Goal: Task Accomplishment & Management: Manage account settings

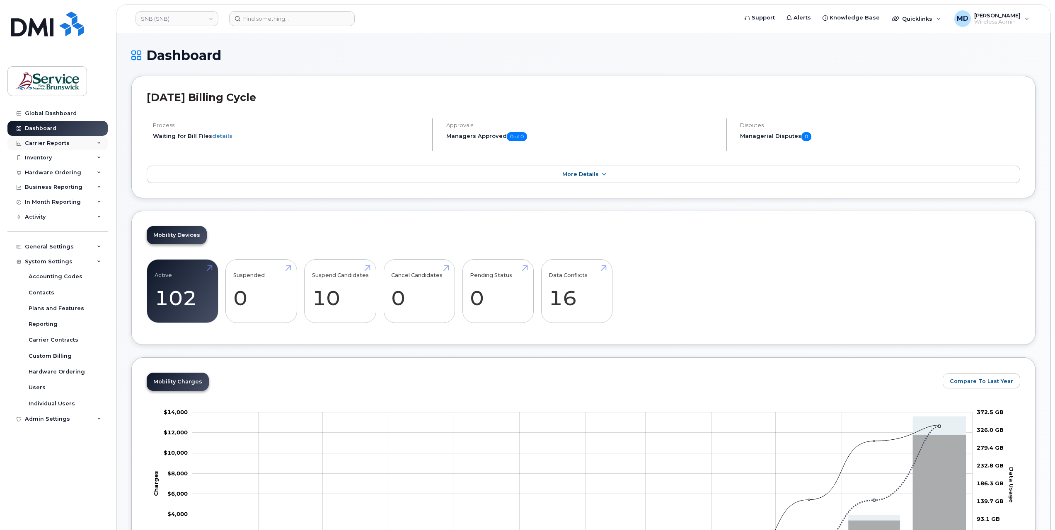
click at [55, 145] on div "Carrier Reports" at bounding box center [47, 143] width 45 height 7
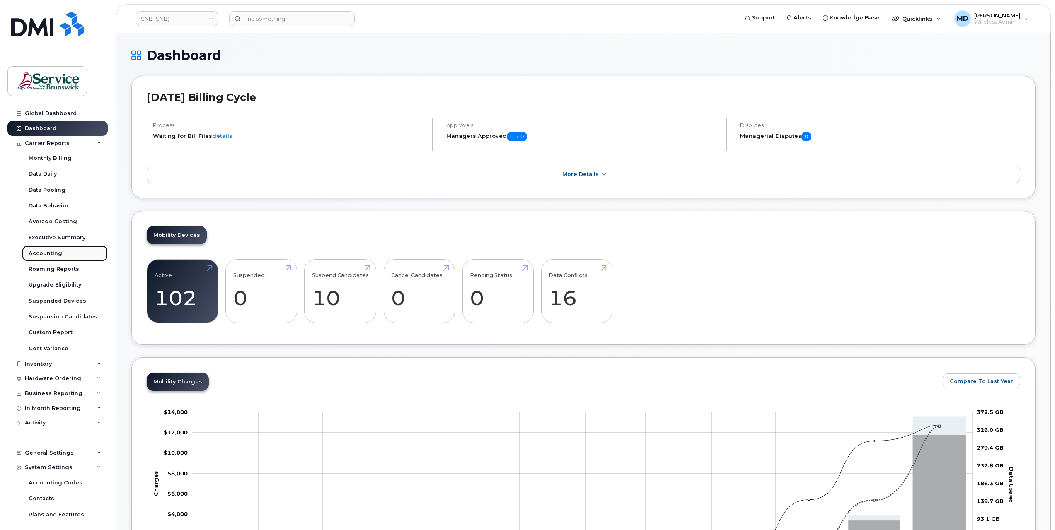
click at [55, 255] on div "Accounting" at bounding box center [46, 253] width 34 height 7
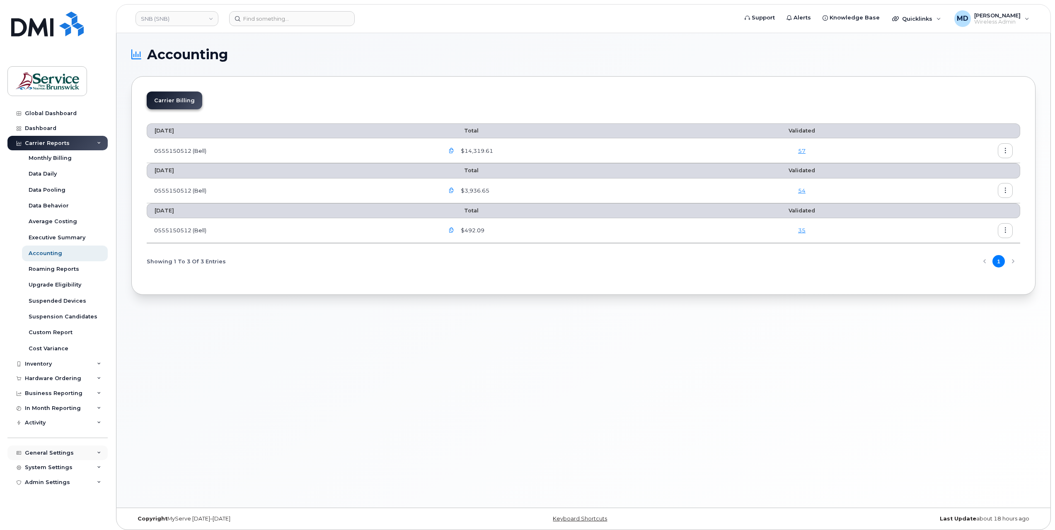
click at [61, 455] on div "General Settings" at bounding box center [49, 453] width 49 height 7
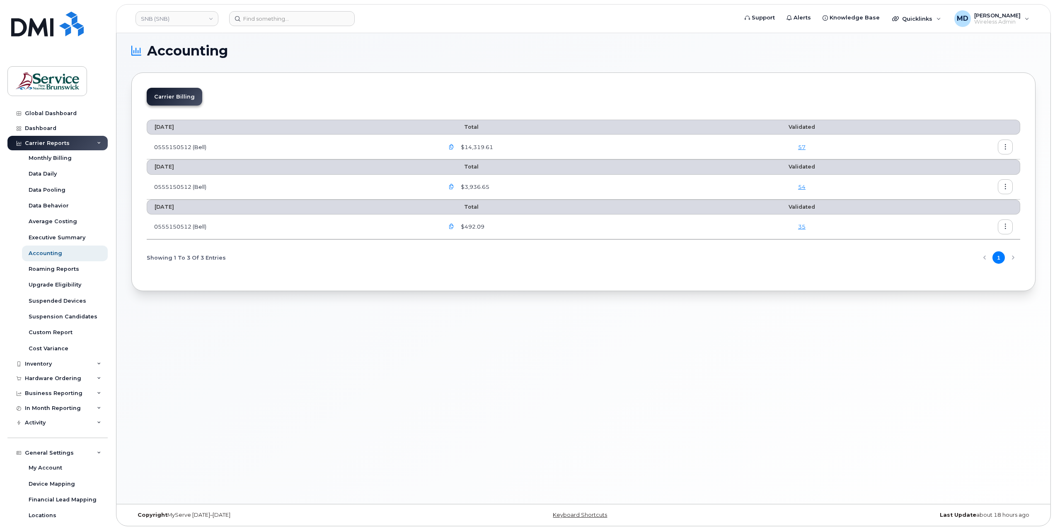
scroll to position [99, 0]
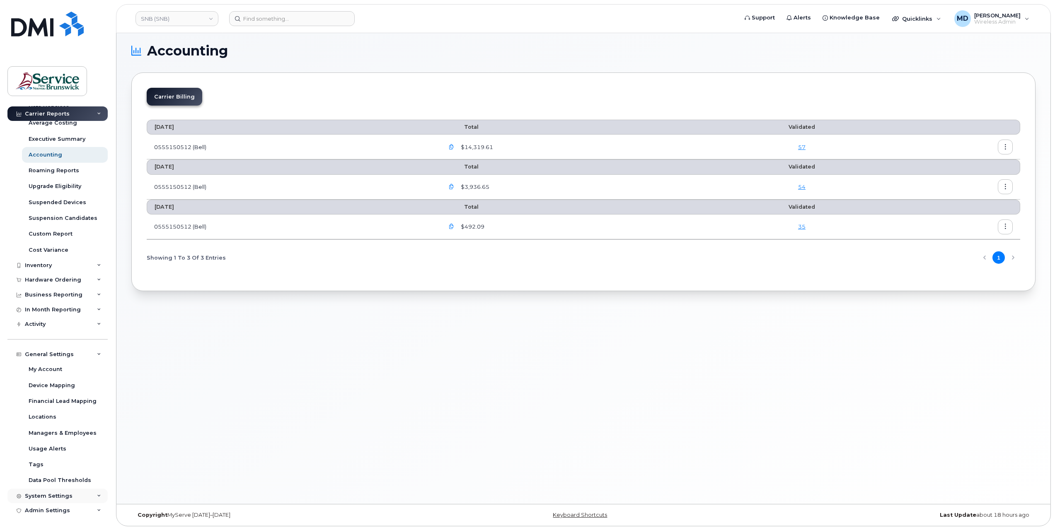
click at [66, 493] on div "System Settings" at bounding box center [49, 496] width 48 height 7
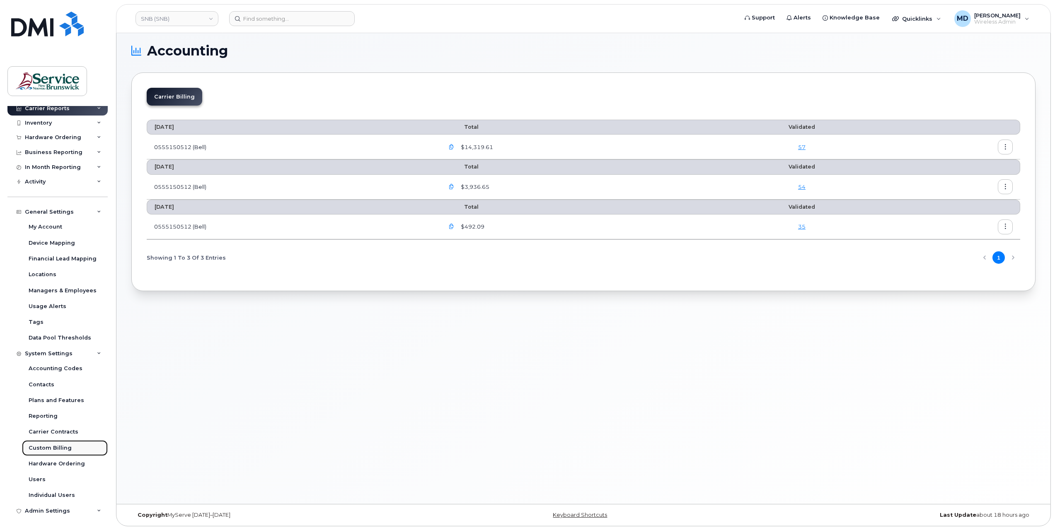
click at [76, 448] on link "Custom Billing" at bounding box center [65, 448] width 86 height 16
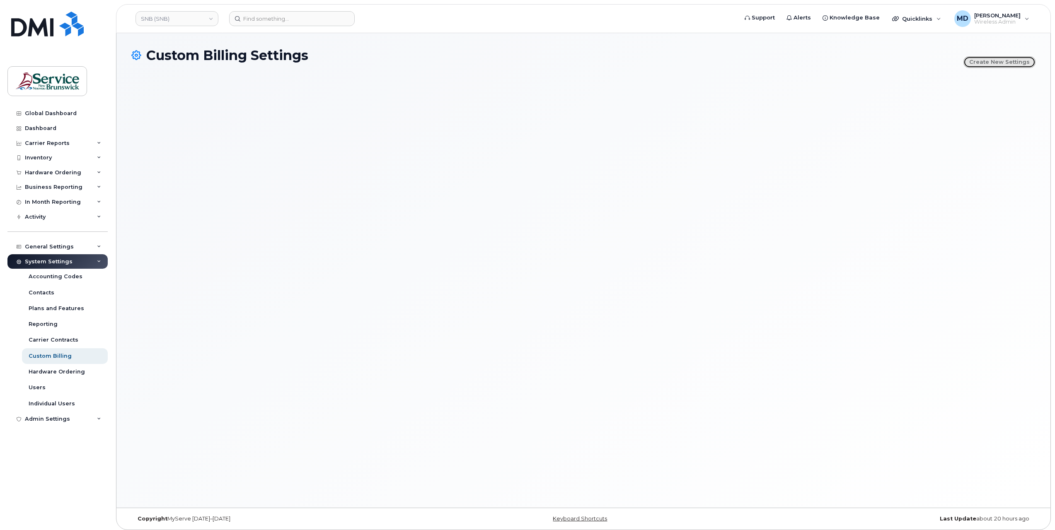
click at [1002, 61] on link "Create new settings" at bounding box center [999, 62] width 72 height 12
click at [49, 322] on div "Reporting" at bounding box center [43, 324] width 29 height 7
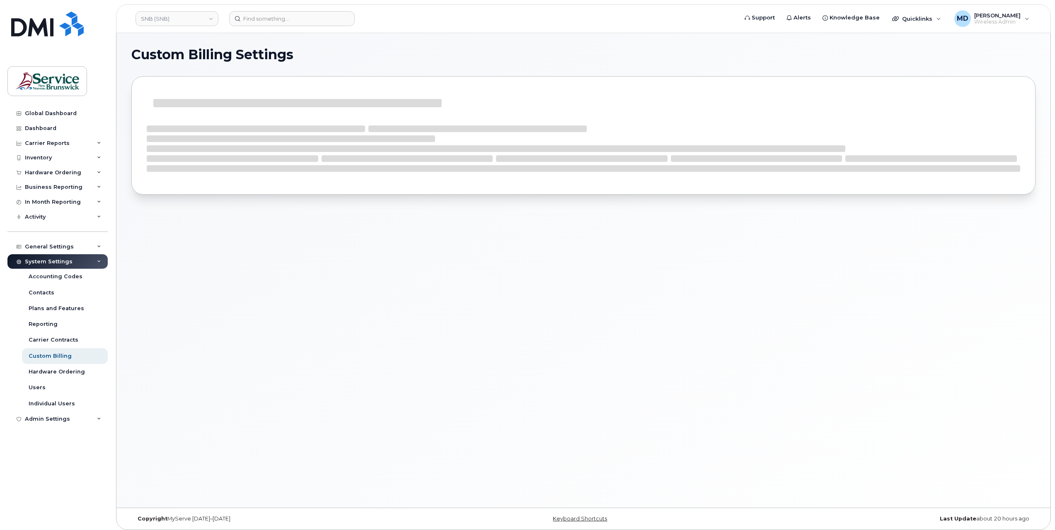
select select
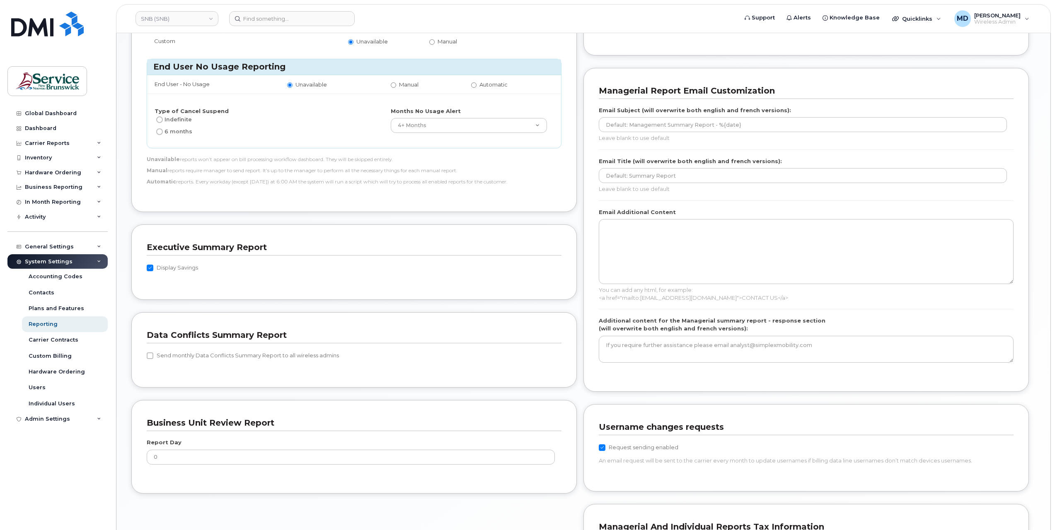
scroll to position [256, 0]
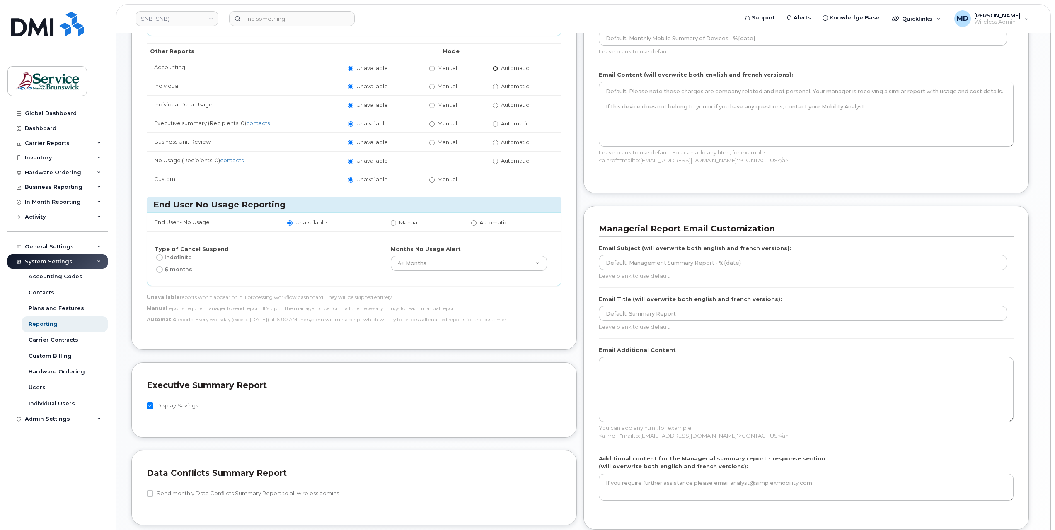
click at [495, 66] on input "Automatic" at bounding box center [494, 68] width 5 height 5
radio input "true"
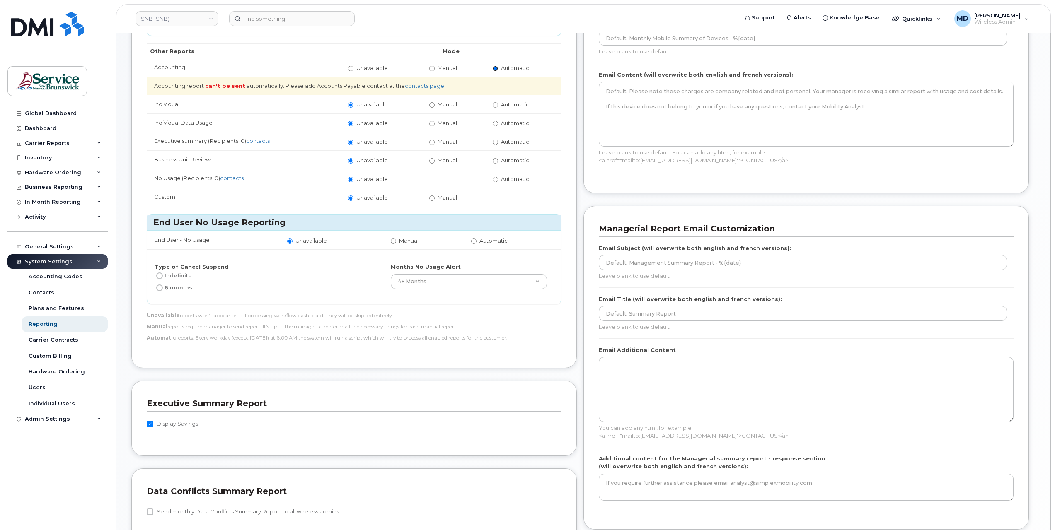
click at [496, 66] on input "Automatic" at bounding box center [494, 68] width 5 height 5
click at [355, 66] on label "Unavailable" at bounding box center [368, 68] width 40 height 8
click at [353, 66] on input "Unavailable" at bounding box center [350, 68] width 5 height 5
radio input "true"
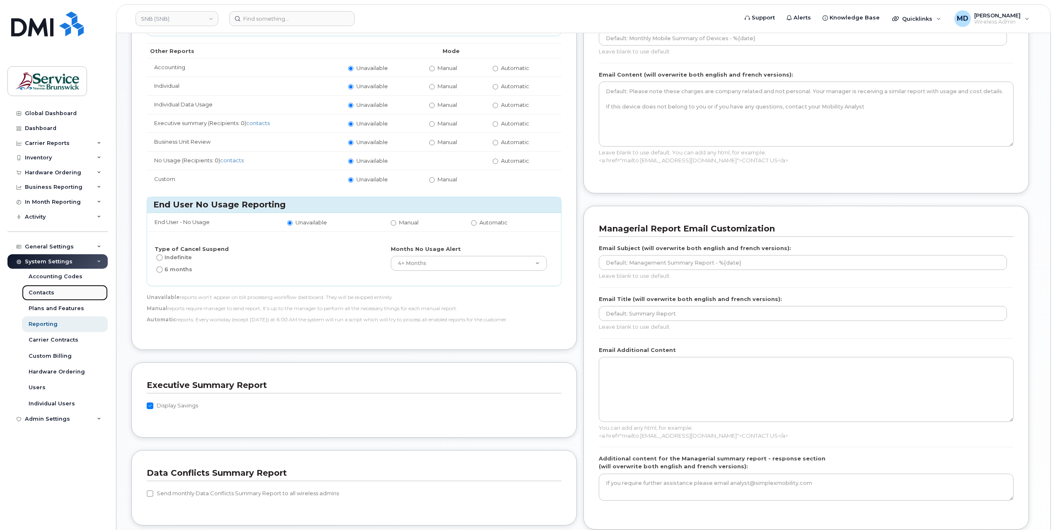
click at [49, 290] on div "Contacts" at bounding box center [42, 292] width 26 height 7
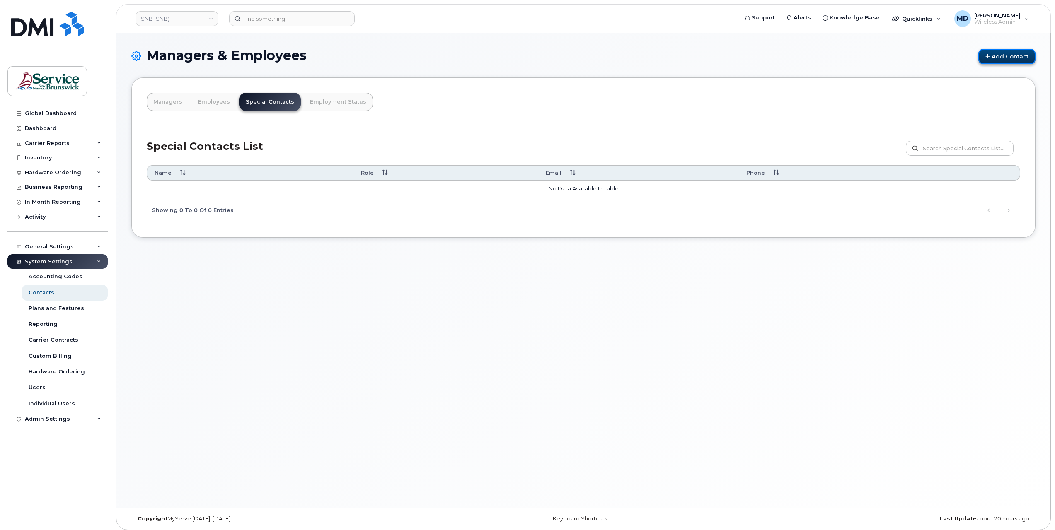
click at [1008, 55] on link "Add Contact" at bounding box center [1006, 56] width 57 height 15
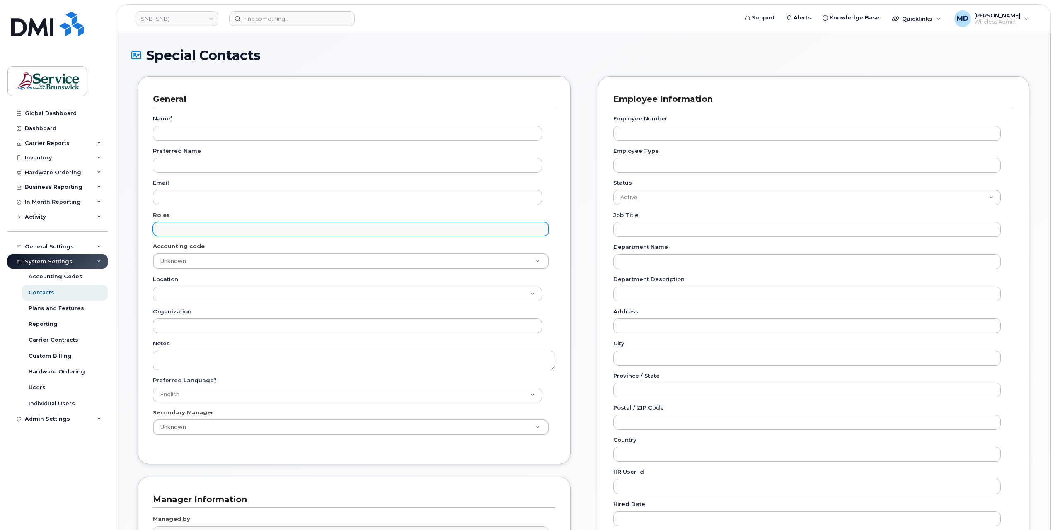
click at [218, 229] on input "text" at bounding box center [352, 229] width 388 height 12
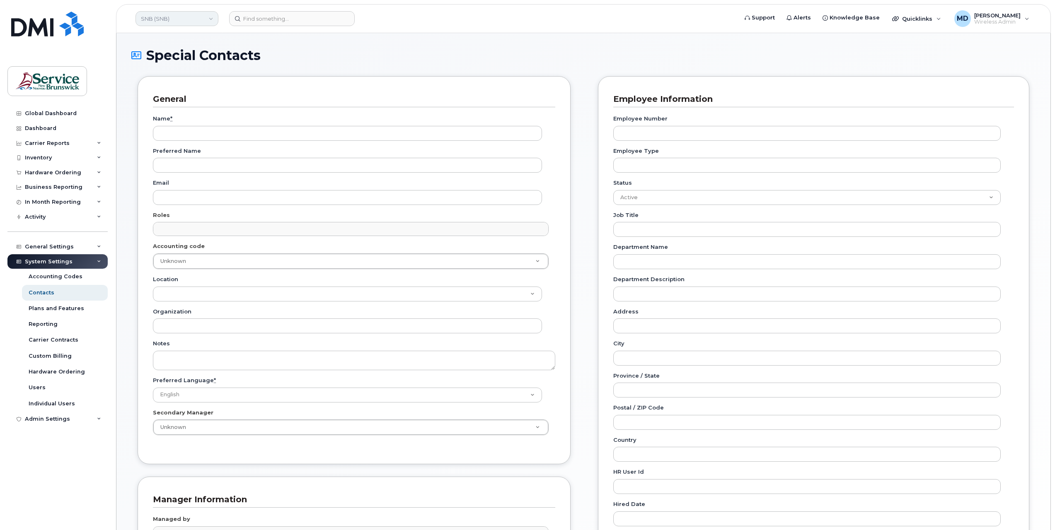
type input "Roles"
click at [167, 21] on link "SNB (SNB)" at bounding box center [176, 18] width 83 height 15
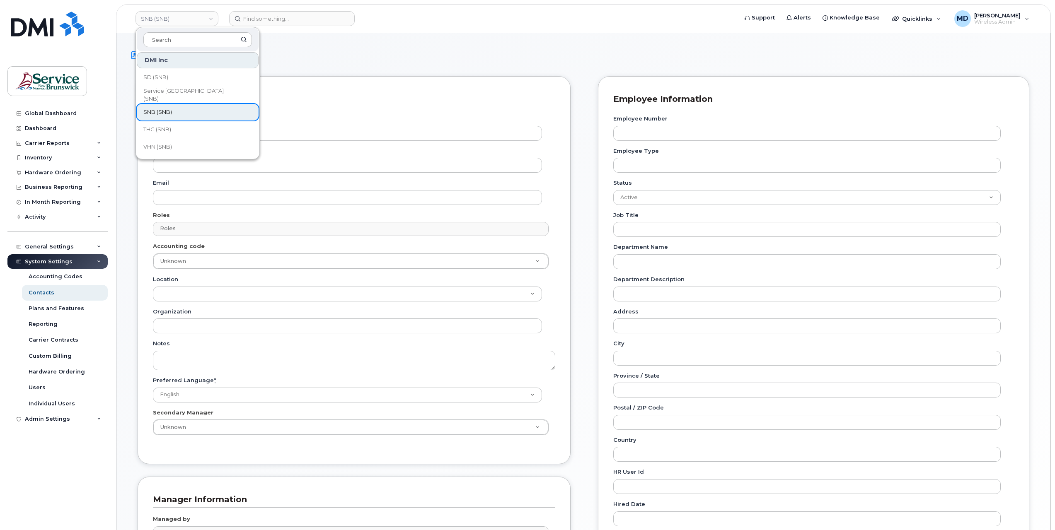
scroll to position [137, 0]
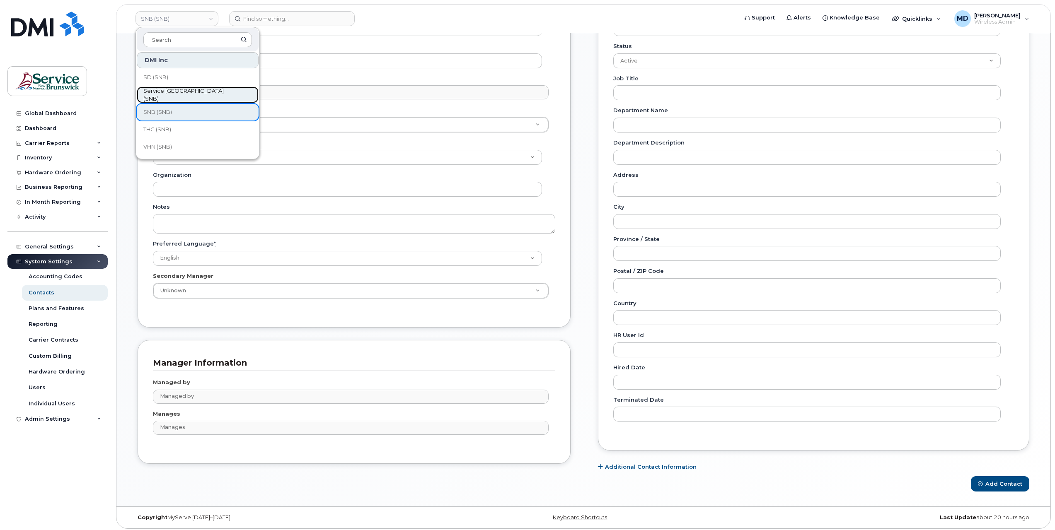
click at [182, 94] on span "Service [GEOGRAPHIC_DATA] (SNB)" at bounding box center [190, 95] width 95 height 16
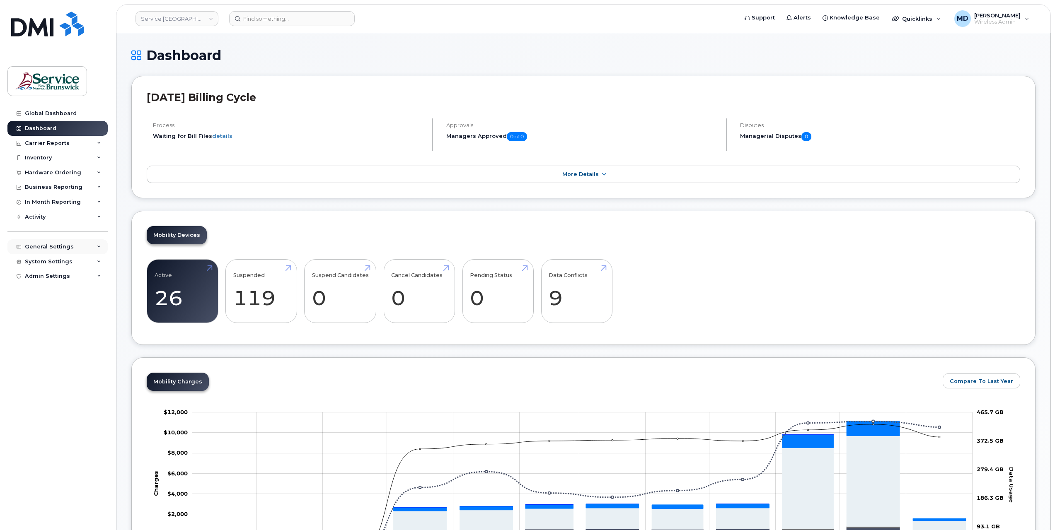
click at [63, 249] on div "General Settings" at bounding box center [49, 247] width 49 height 7
click at [58, 384] on div "System Settings" at bounding box center [57, 388] width 100 height 15
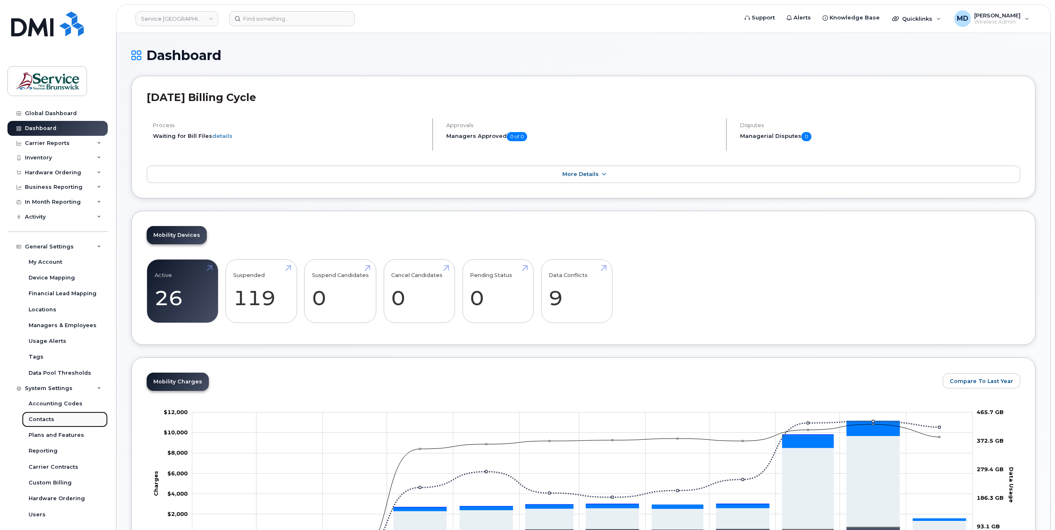
click at [51, 420] on div "Contacts" at bounding box center [42, 419] width 26 height 7
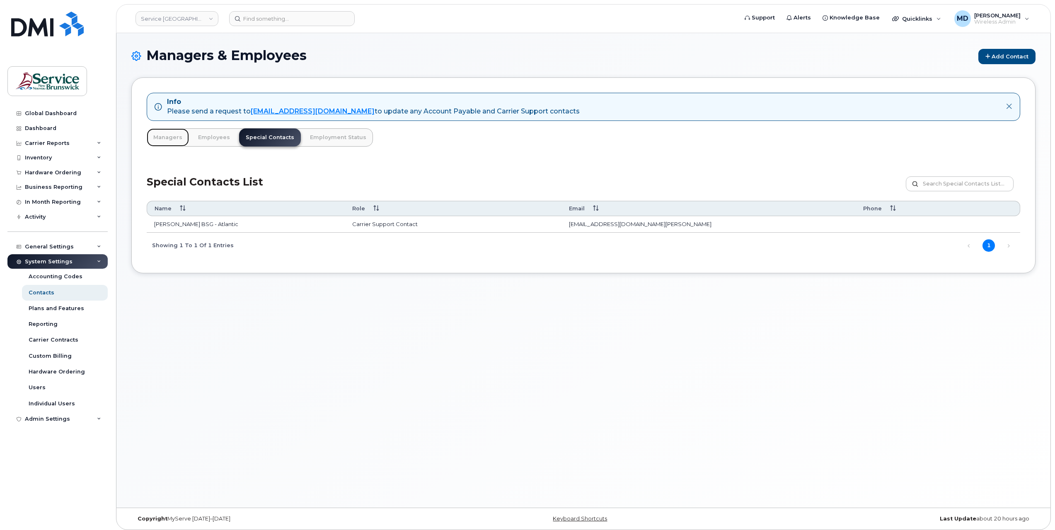
click at [171, 138] on link "Managers" at bounding box center [168, 137] width 42 height 18
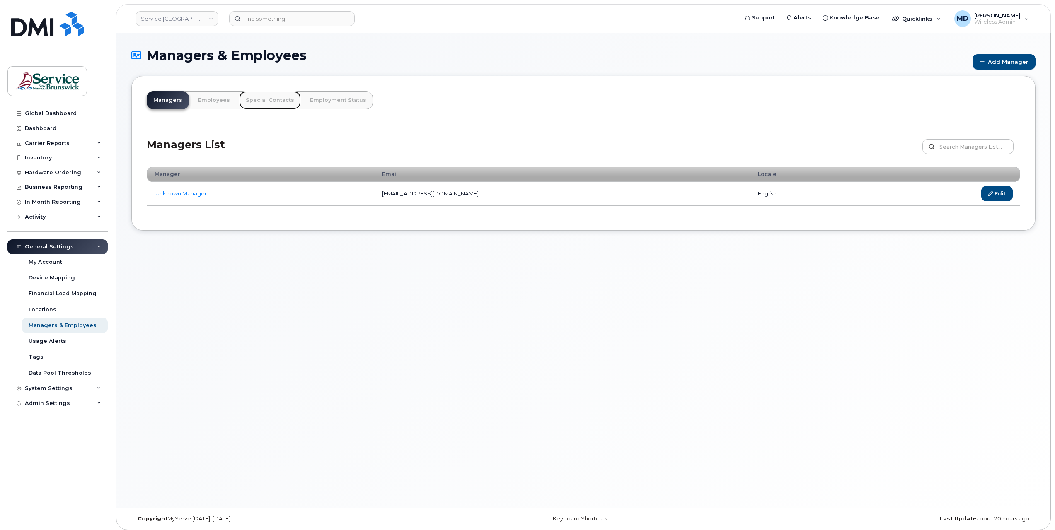
click at [267, 101] on link "Special Contacts" at bounding box center [270, 100] width 62 height 18
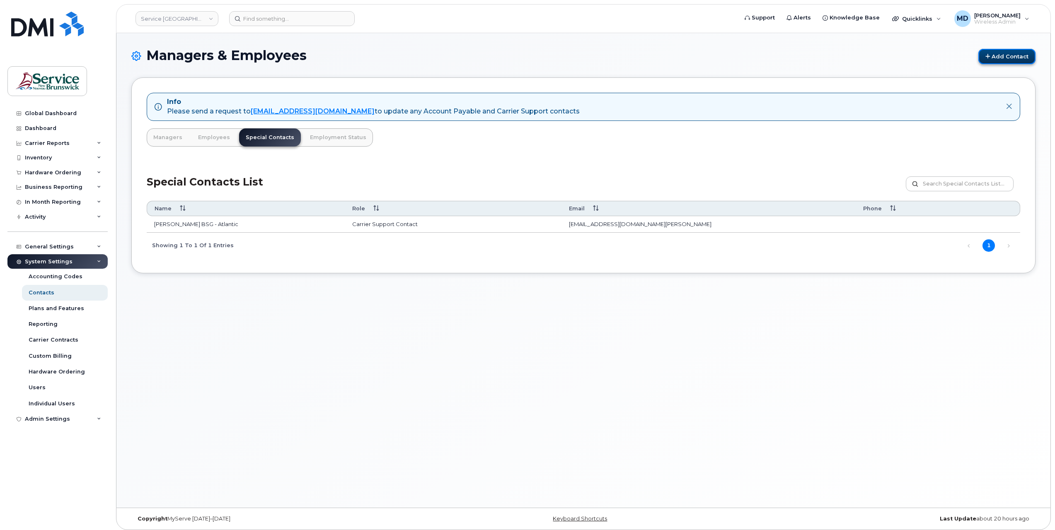
click at [993, 54] on link "Add Contact" at bounding box center [1006, 56] width 57 height 15
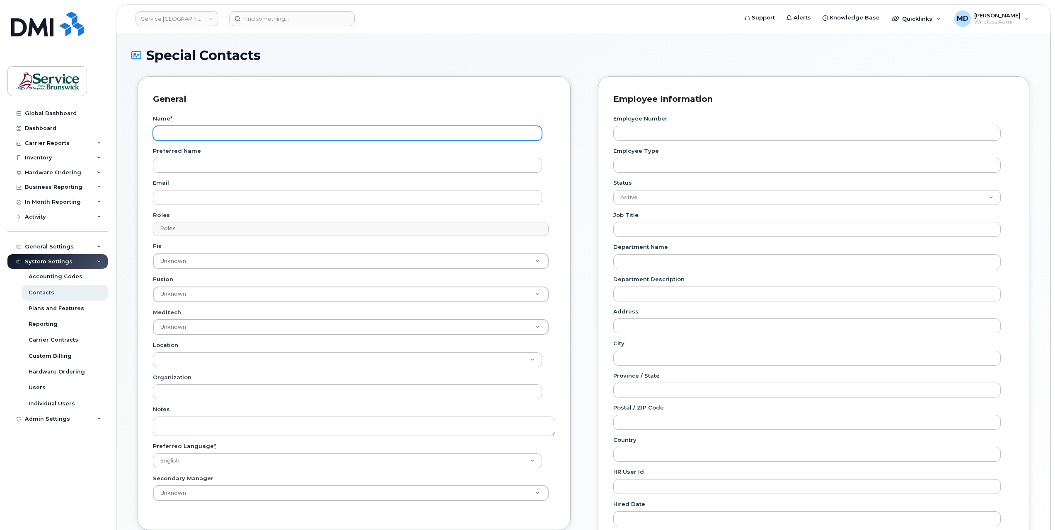
click at [218, 138] on input "Name *" at bounding box center [347, 133] width 389 height 15
type input "[PERSON_NAME]"
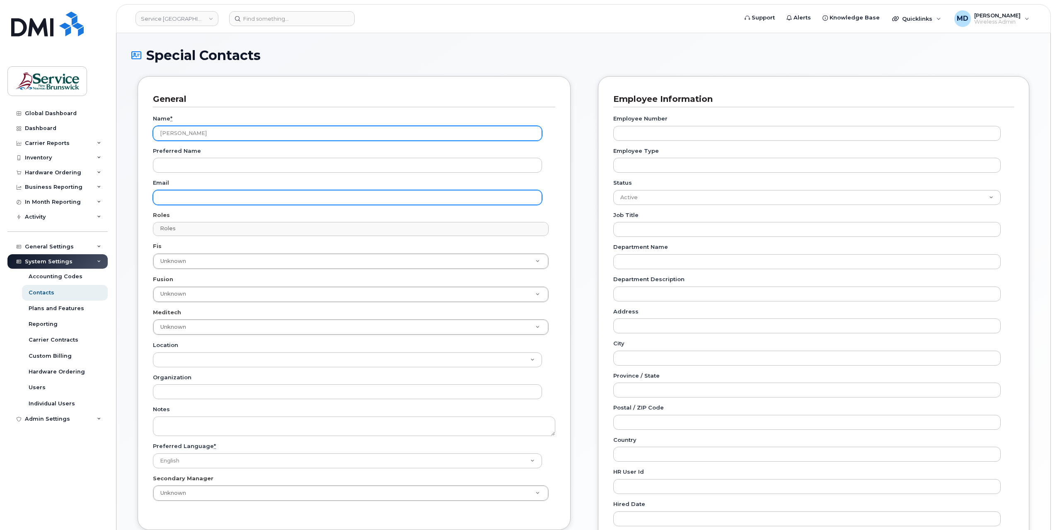
type input "matthew.deveau@snb.ca"
type input "129 Broad St unit 6"
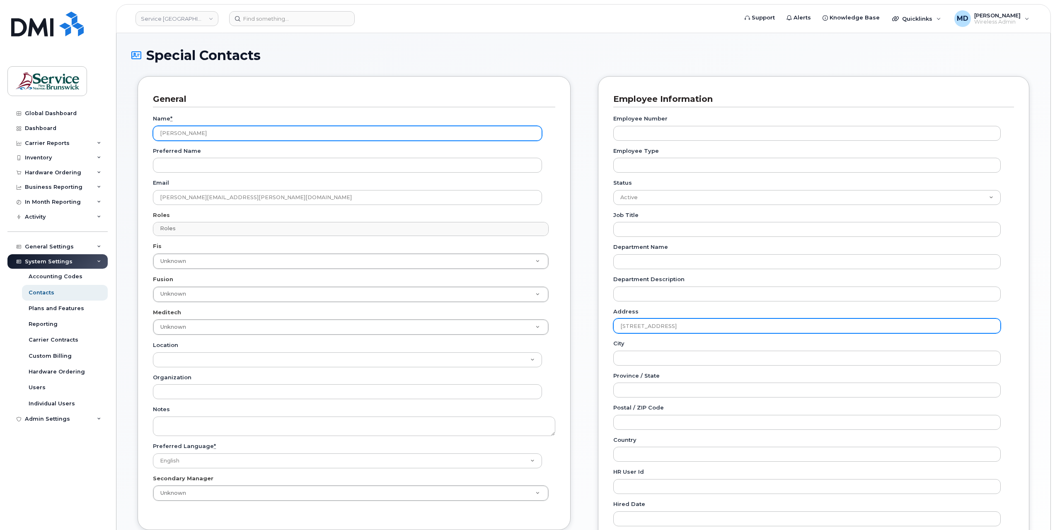
type input "Canada"
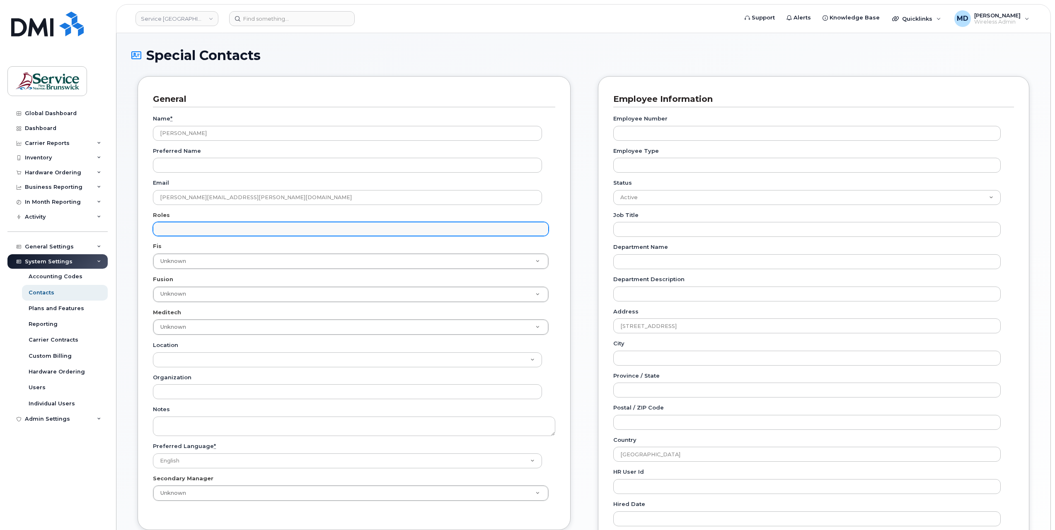
click at [220, 228] on input "text" at bounding box center [352, 229] width 388 height 12
select select "5"
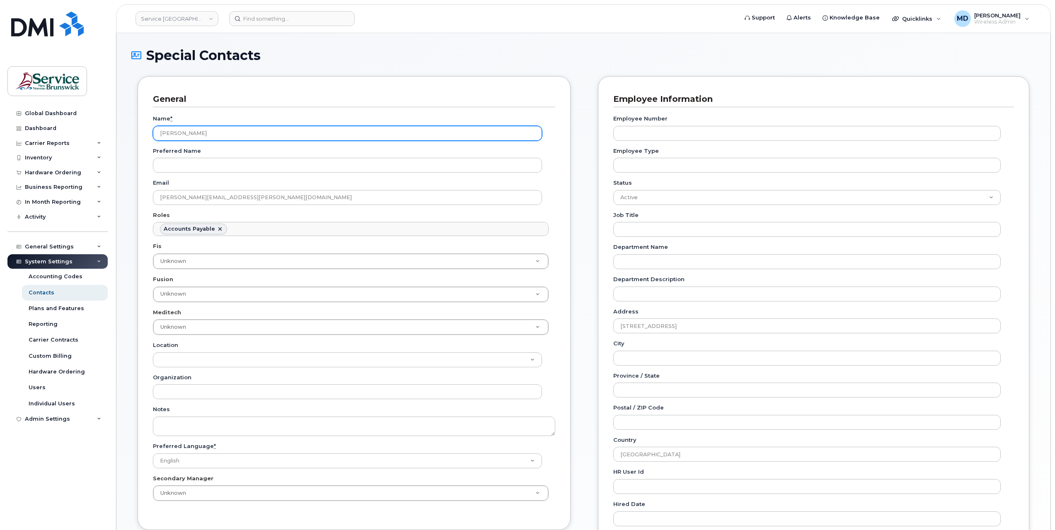
drag, startPoint x: 200, startPoint y: 135, endPoint x: 138, endPoint y: 130, distance: 62.3
click at [139, 130] on div "General Name * Matt Deveau Preferred Name Email matthew.deveau@snb.ca Roles Acc…" at bounding box center [354, 303] width 433 height 454
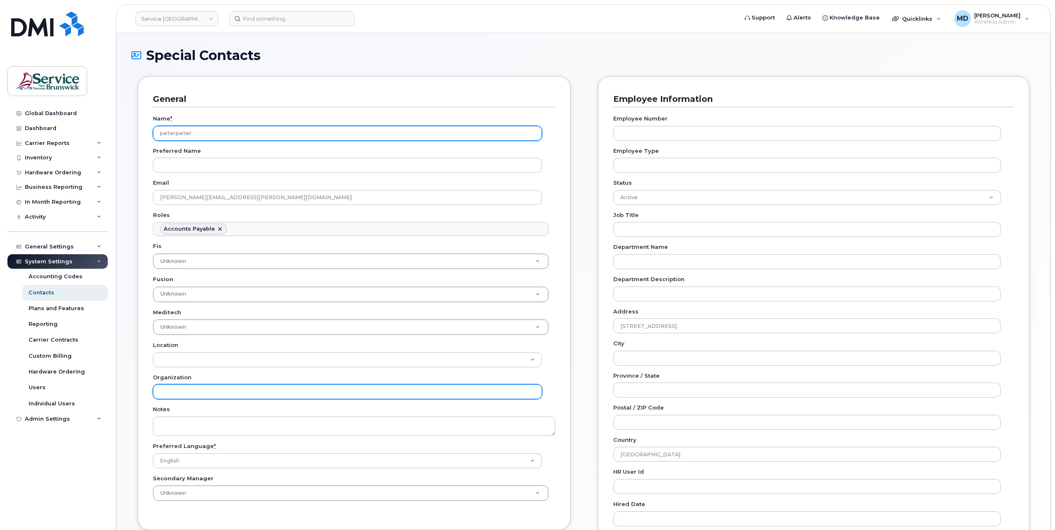
type input "peterpeter"
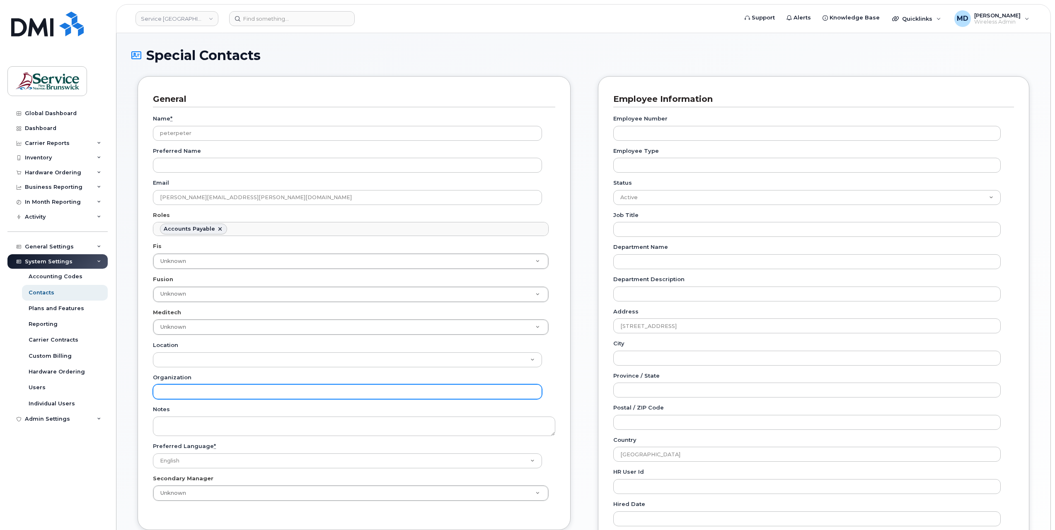
click at [218, 393] on input "Organization" at bounding box center [347, 391] width 389 height 15
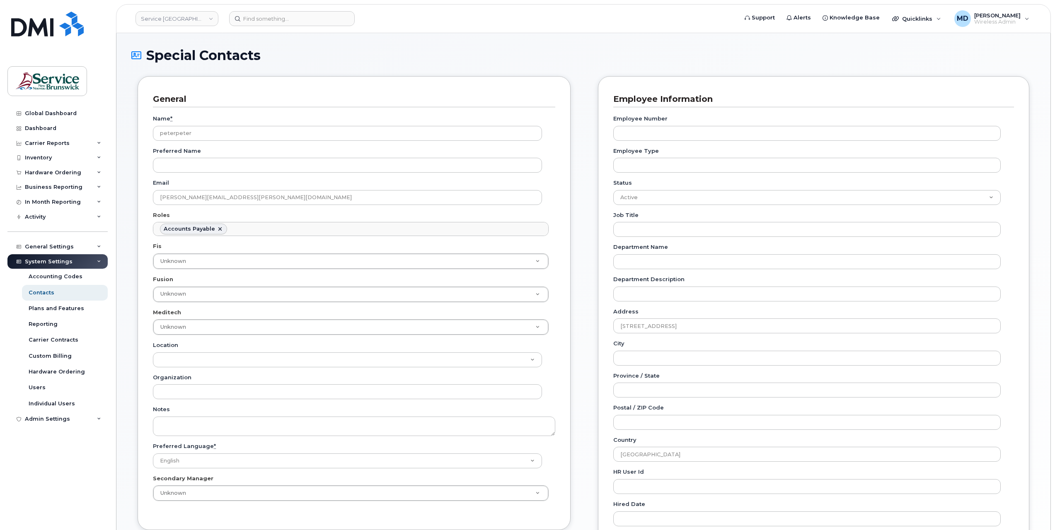
click at [141, 371] on div "General Name * peterpeter Preferred Name Email matthew.deveau@snb.ca Roles Acco…" at bounding box center [354, 303] width 433 height 454
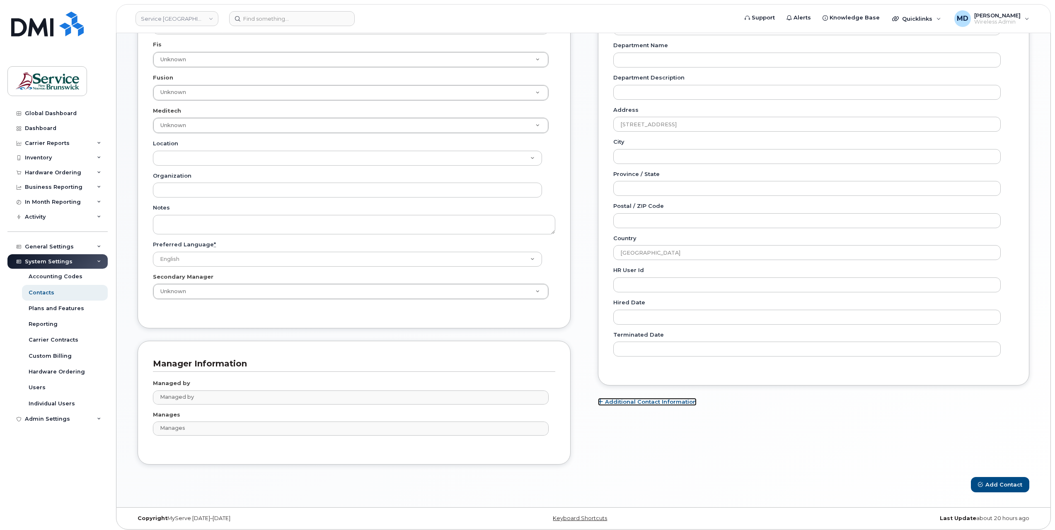
click at [624, 402] on link "Additional Contact Information" at bounding box center [647, 402] width 99 height 8
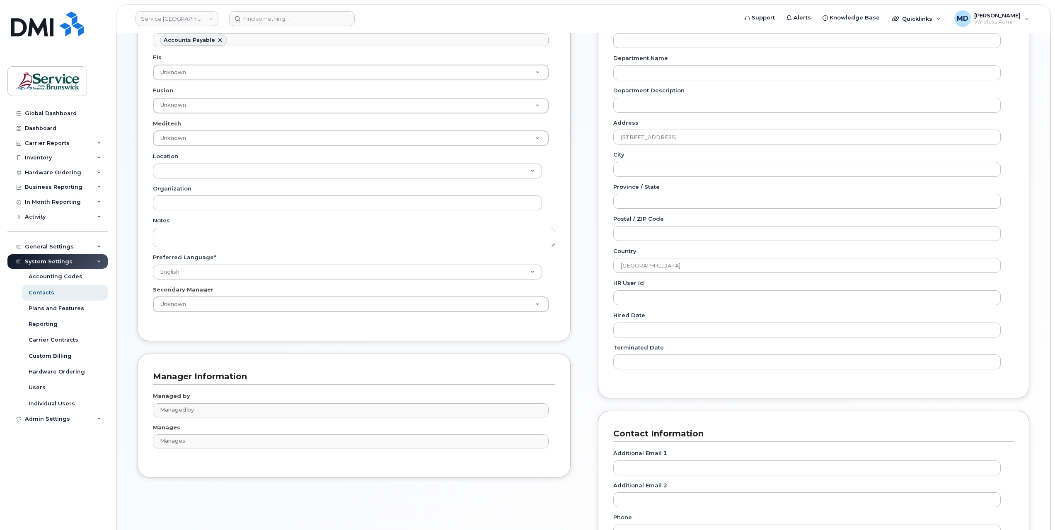
scroll to position [327, 0]
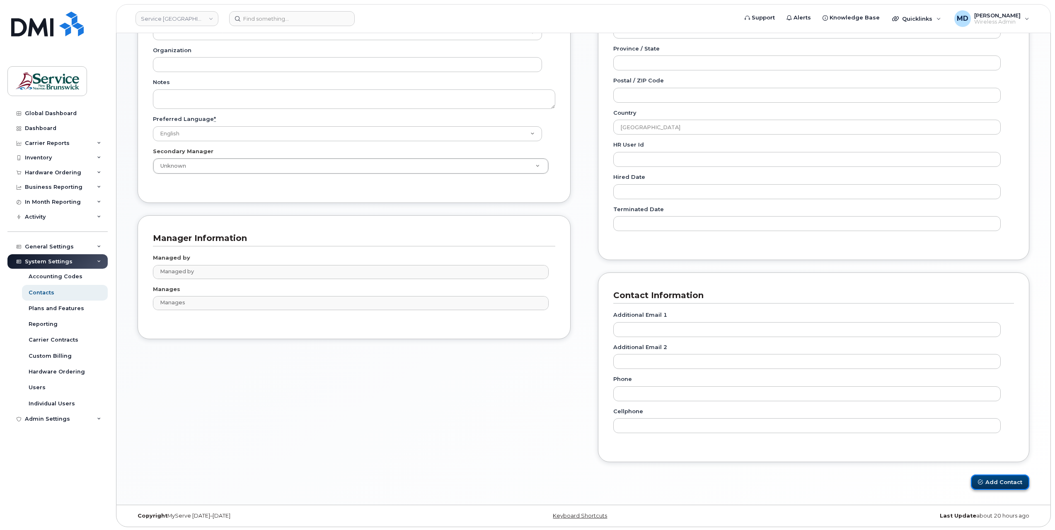
click at [1011, 484] on button "Add Contact" at bounding box center [999, 482] width 58 height 15
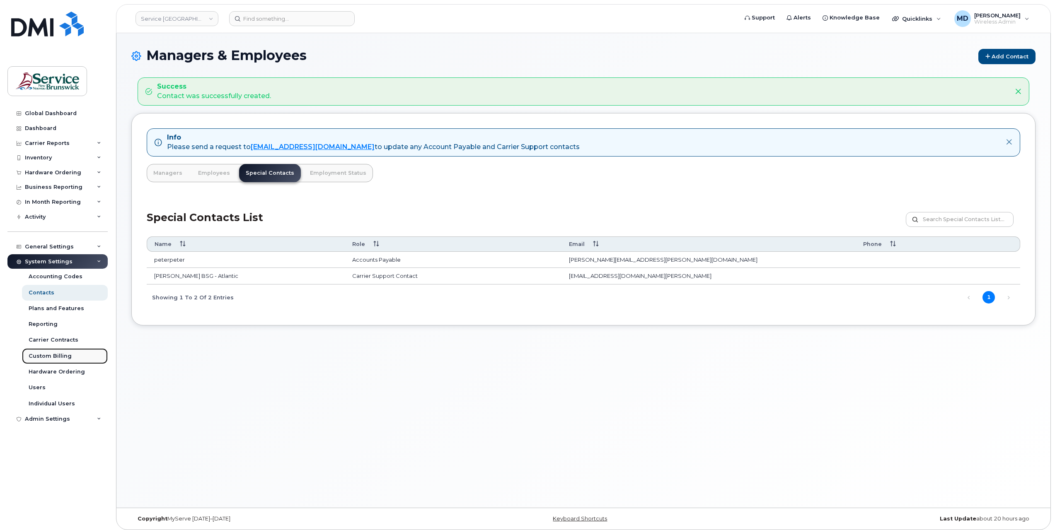
click at [53, 358] on div "Custom Billing" at bounding box center [50, 355] width 43 height 7
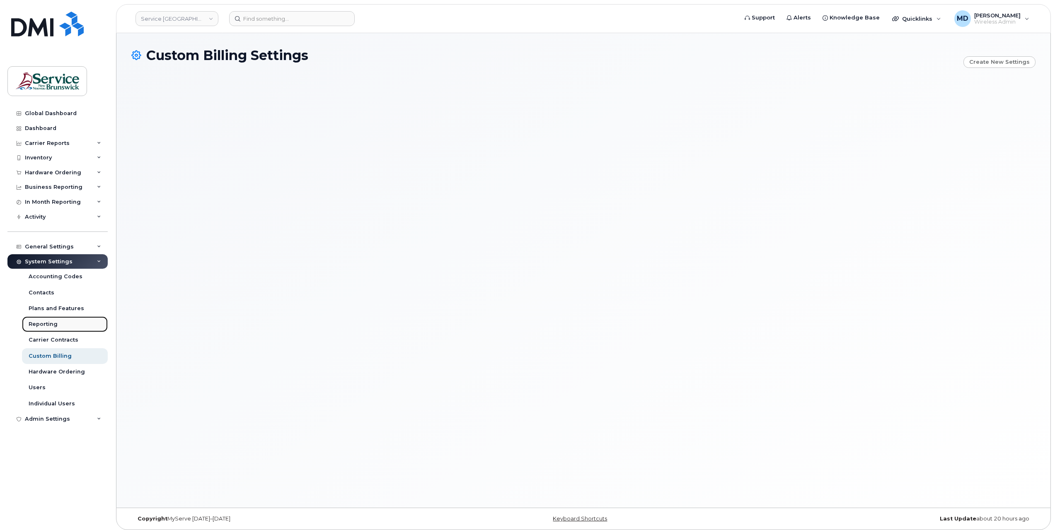
click at [43, 324] on div "Reporting" at bounding box center [43, 324] width 29 height 7
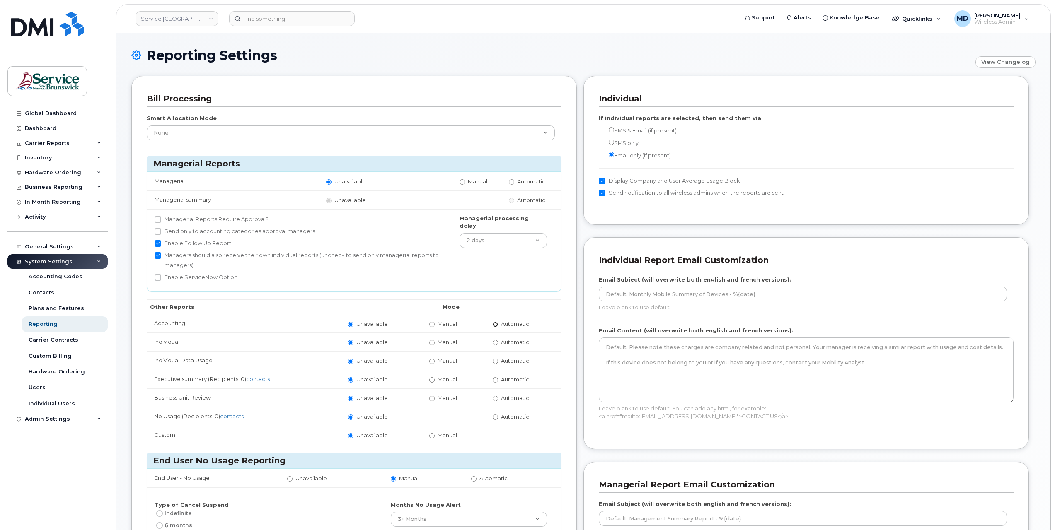
click at [497, 322] on input "Automatic" at bounding box center [494, 324] width 5 height 5
radio input "true"
click at [434, 323] on input "Manual" at bounding box center [431, 324] width 5 height 5
radio input "true"
click at [44, 387] on link "Users" at bounding box center [65, 388] width 86 height 16
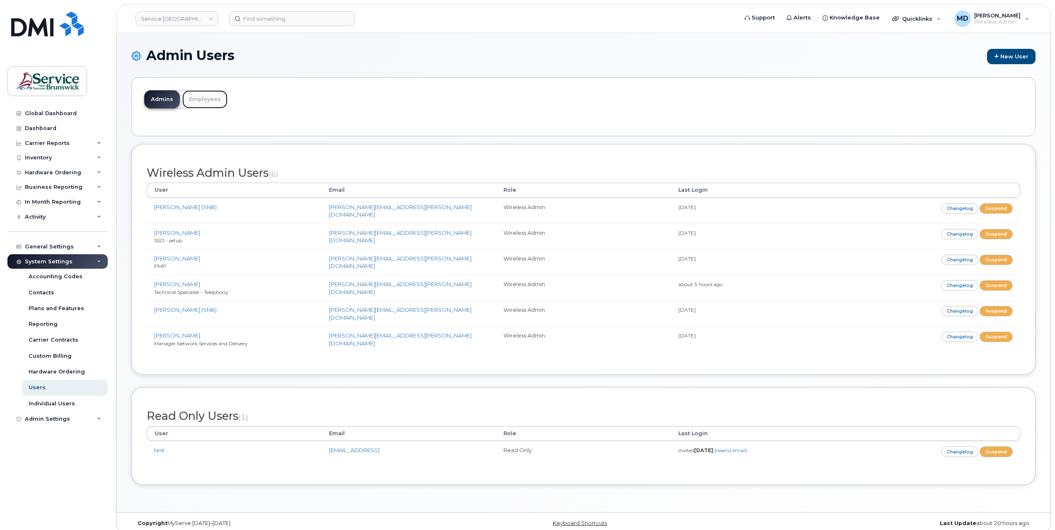
click at [200, 99] on link "Employees" at bounding box center [204, 99] width 45 height 18
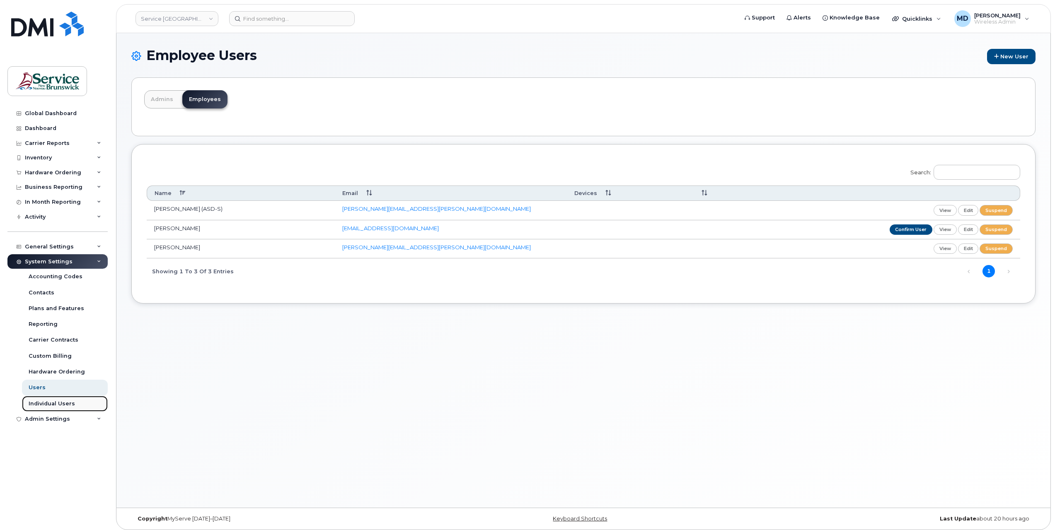
click at [48, 402] on div "Individual Users" at bounding box center [52, 403] width 46 height 7
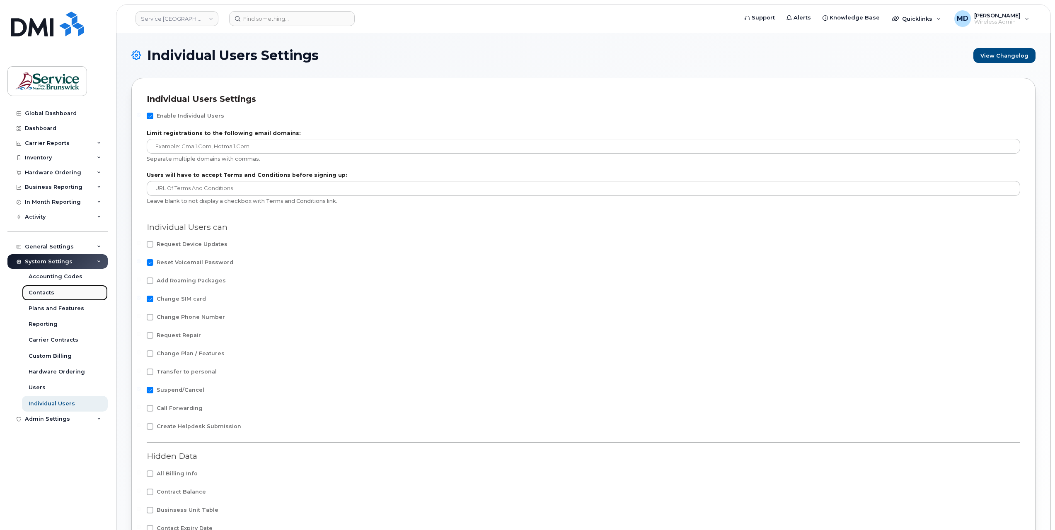
click at [49, 293] on div "Contacts" at bounding box center [42, 292] width 26 height 7
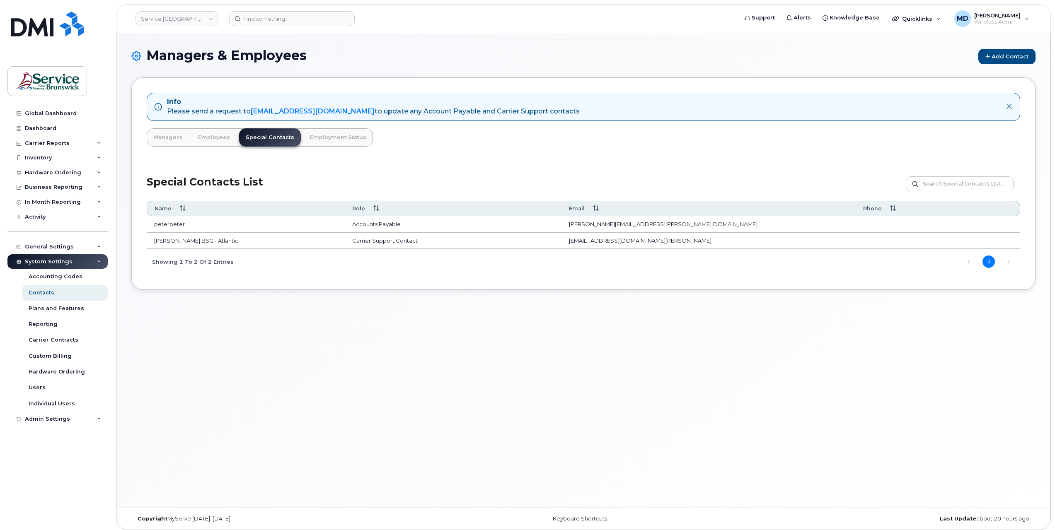
click at [163, 220] on td "peterpeter" at bounding box center [246, 224] width 198 height 17
click at [195, 222] on td "peterpeter" at bounding box center [246, 224] width 198 height 17
click at [174, 223] on td "peterpeter" at bounding box center [246, 224] width 198 height 17
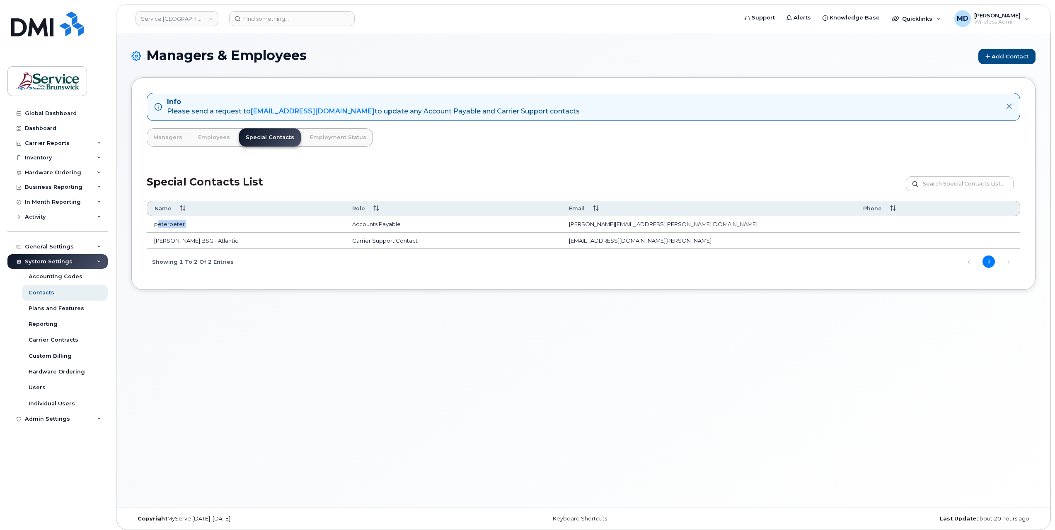
drag, startPoint x: 174, startPoint y: 223, endPoint x: 237, endPoint y: 226, distance: 62.6
click at [237, 226] on td "peterpeter" at bounding box center [246, 224] width 198 height 17
click at [193, 15] on link "Service [GEOGRAPHIC_DATA] (SNB)" at bounding box center [176, 18] width 83 height 15
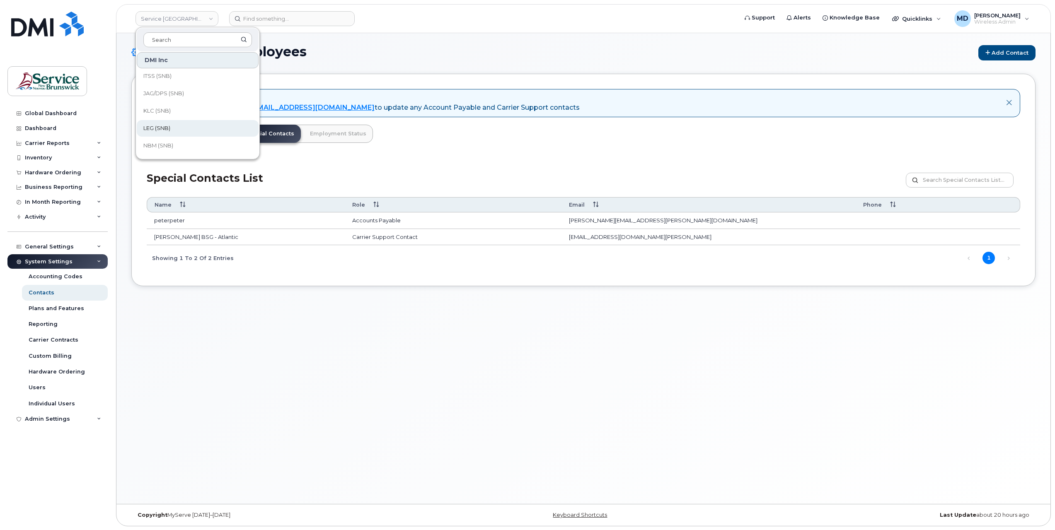
scroll to position [125, 0]
click at [129, 128] on div "Managers & Employees Add Contact Info Please send a request to mobilitysupport@…" at bounding box center [583, 266] width 934 height 475
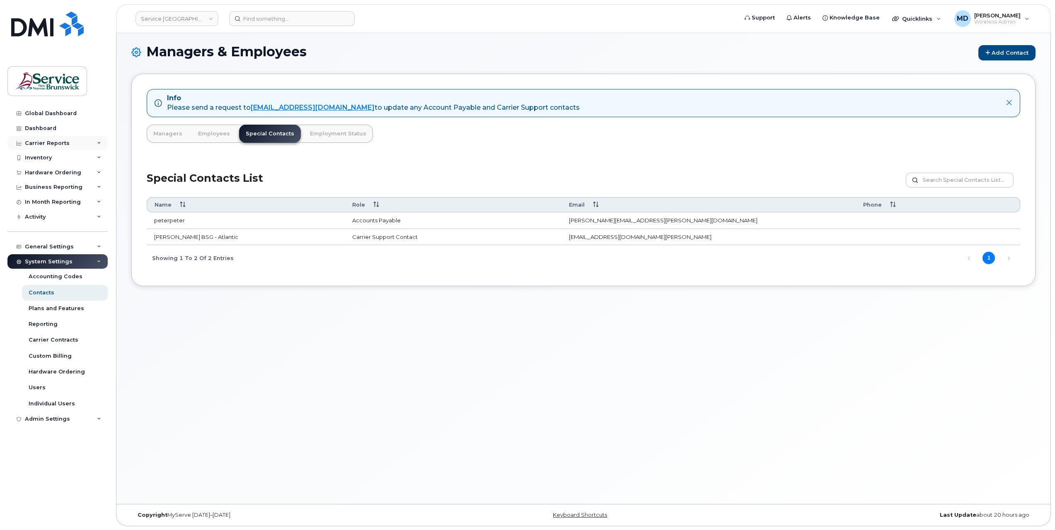
click at [56, 145] on div "Carrier Reports" at bounding box center [47, 143] width 45 height 7
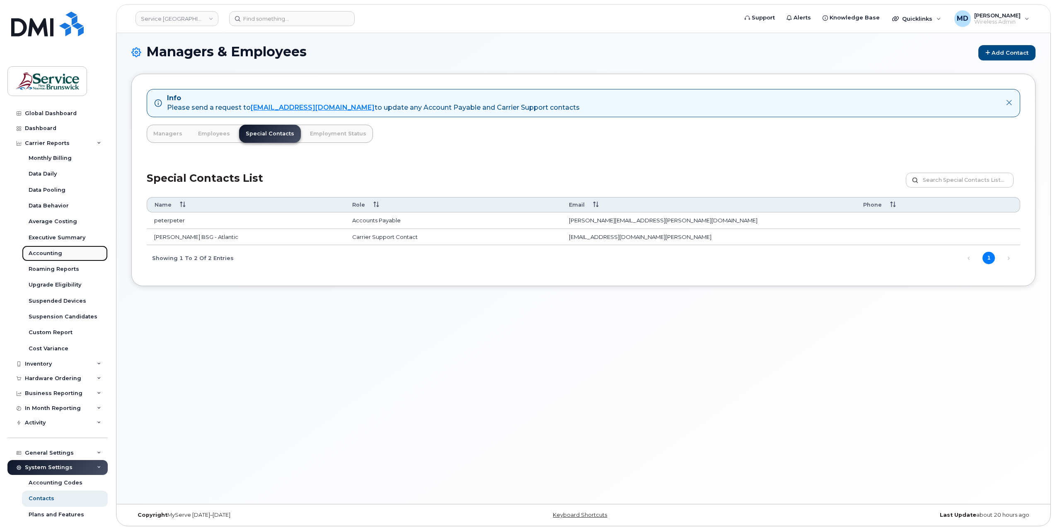
click at [54, 249] on link "Accounting" at bounding box center [65, 254] width 86 height 16
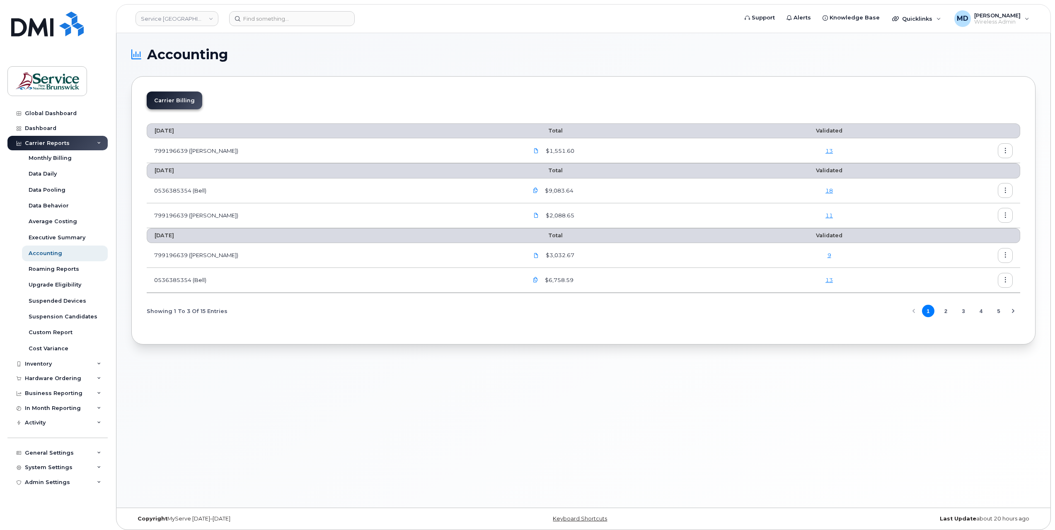
click at [1008, 151] on button "button" at bounding box center [1004, 150] width 15 height 15
click at [971, 169] on span "Details" at bounding box center [962, 167] width 23 height 7
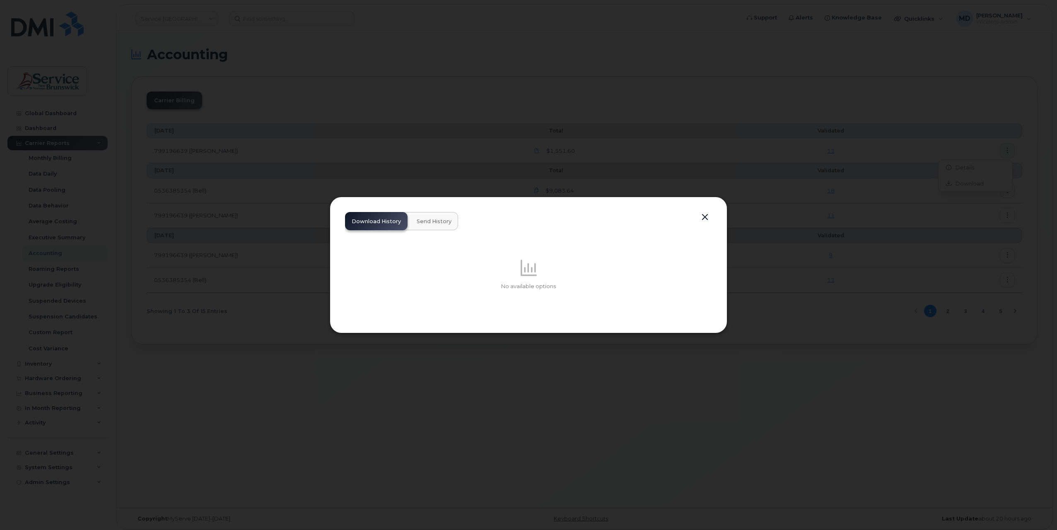
click at [437, 220] on span "Send History" at bounding box center [434, 221] width 35 height 7
click at [704, 217] on button "button" at bounding box center [705, 218] width 12 height 12
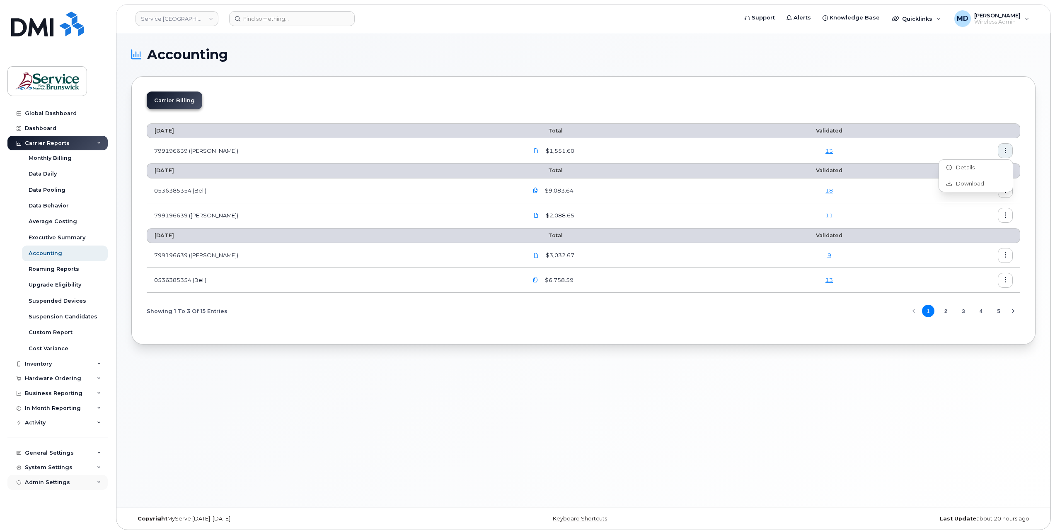
click at [79, 481] on div "Admin Settings" at bounding box center [57, 482] width 100 height 15
click at [92, 451] on div "General Settings" at bounding box center [57, 453] width 100 height 15
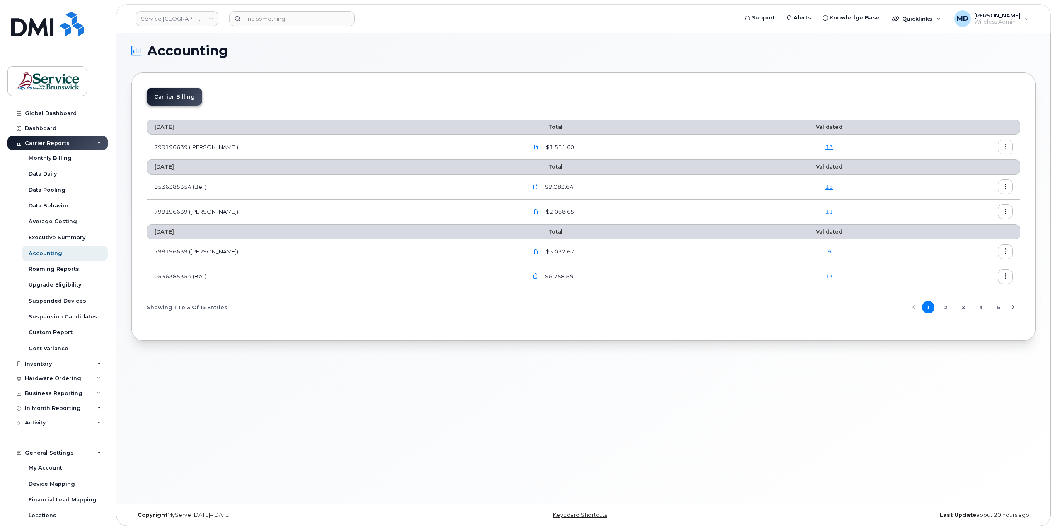
scroll to position [99, 0]
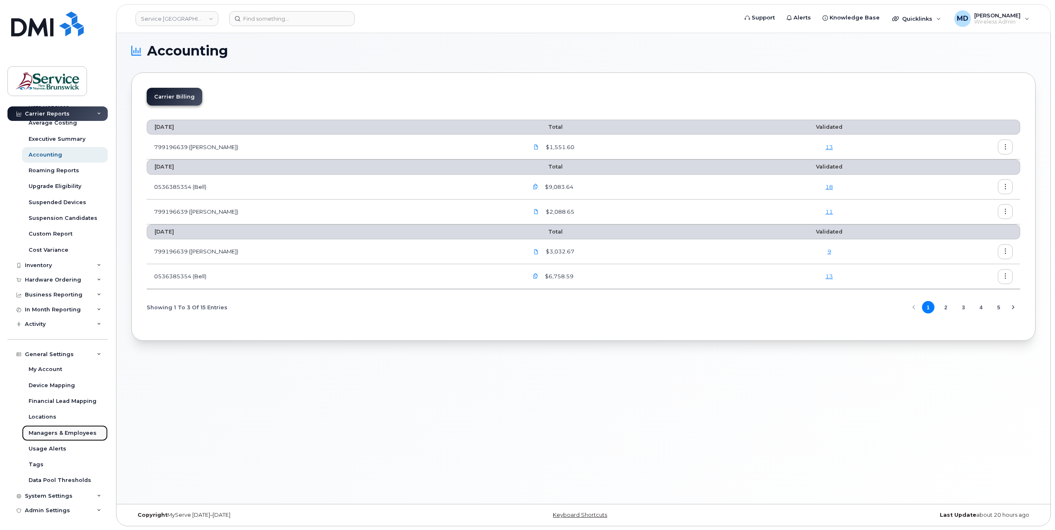
click at [77, 434] on div "Managers & Employees" at bounding box center [63, 433] width 68 height 7
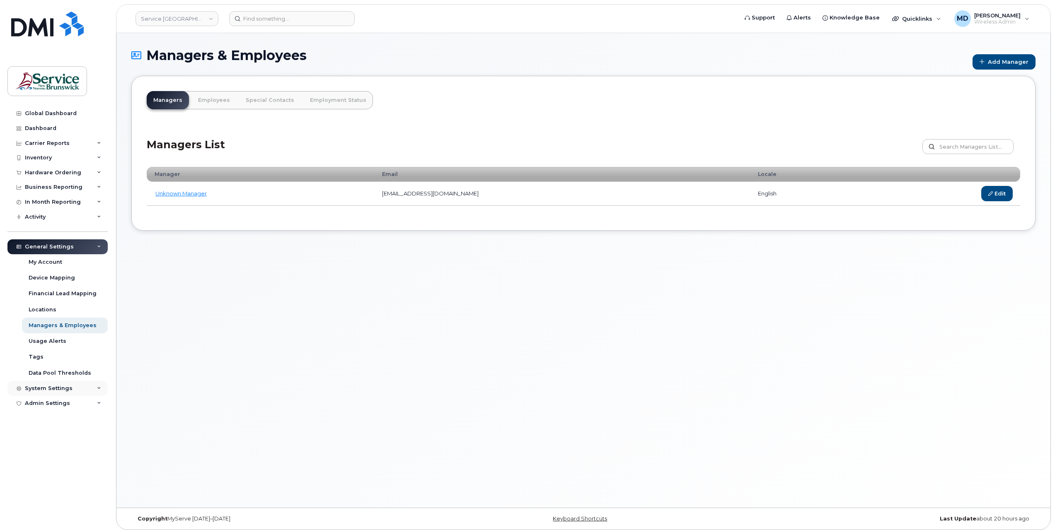
click at [56, 391] on div "System Settings" at bounding box center [49, 388] width 48 height 7
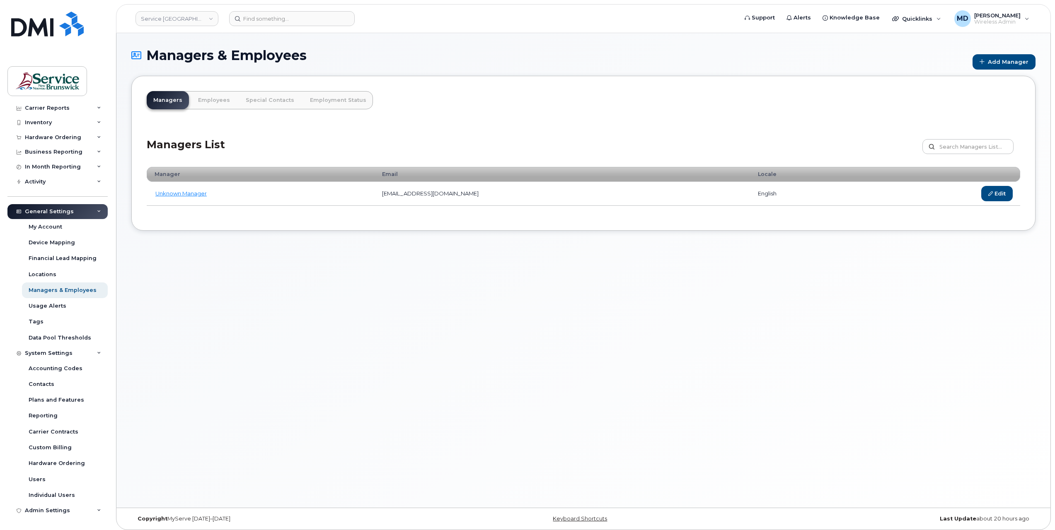
click at [46, 209] on div "General Settings" at bounding box center [49, 211] width 49 height 7
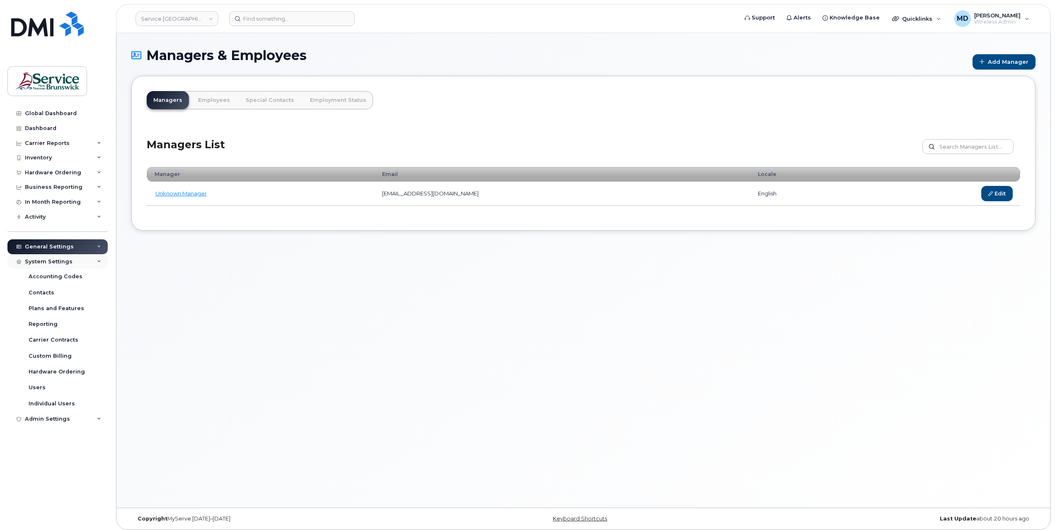
click at [71, 261] on div "System Settings" at bounding box center [57, 261] width 100 height 15
